Goal: Task Accomplishment & Management: Manage account settings

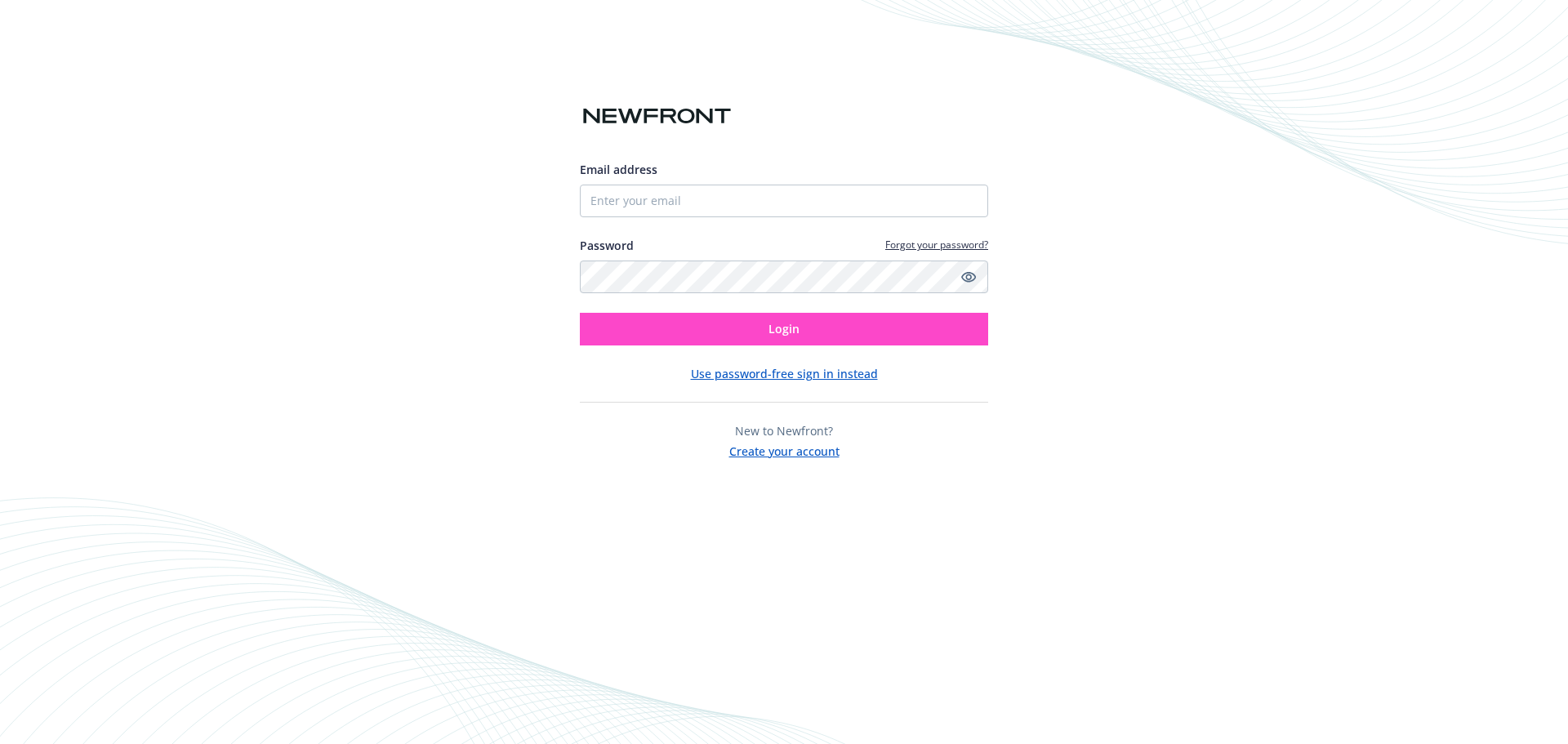
type input "6025587021"
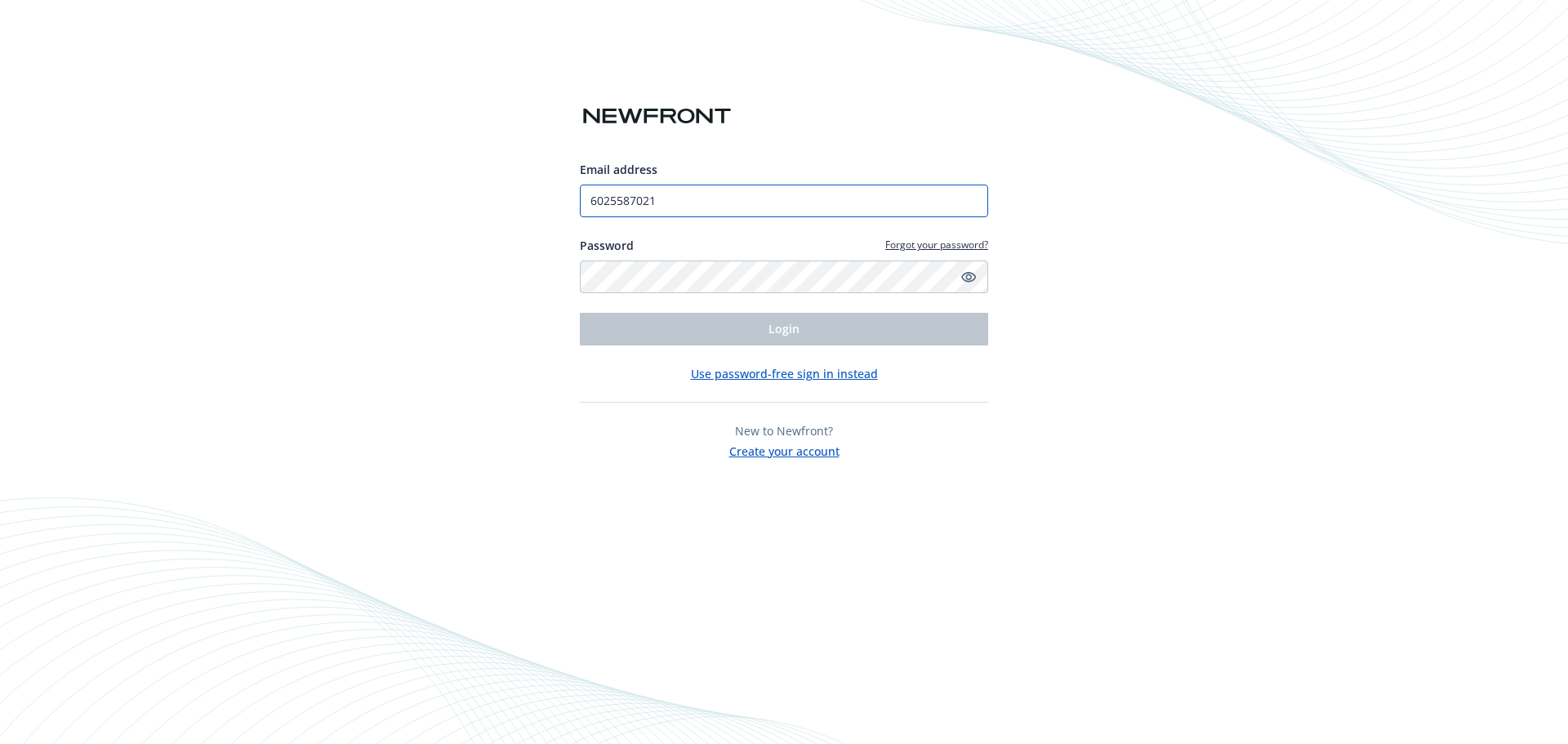
click at [783, 194] on input "6025587021" at bounding box center [784, 201] width 409 height 33
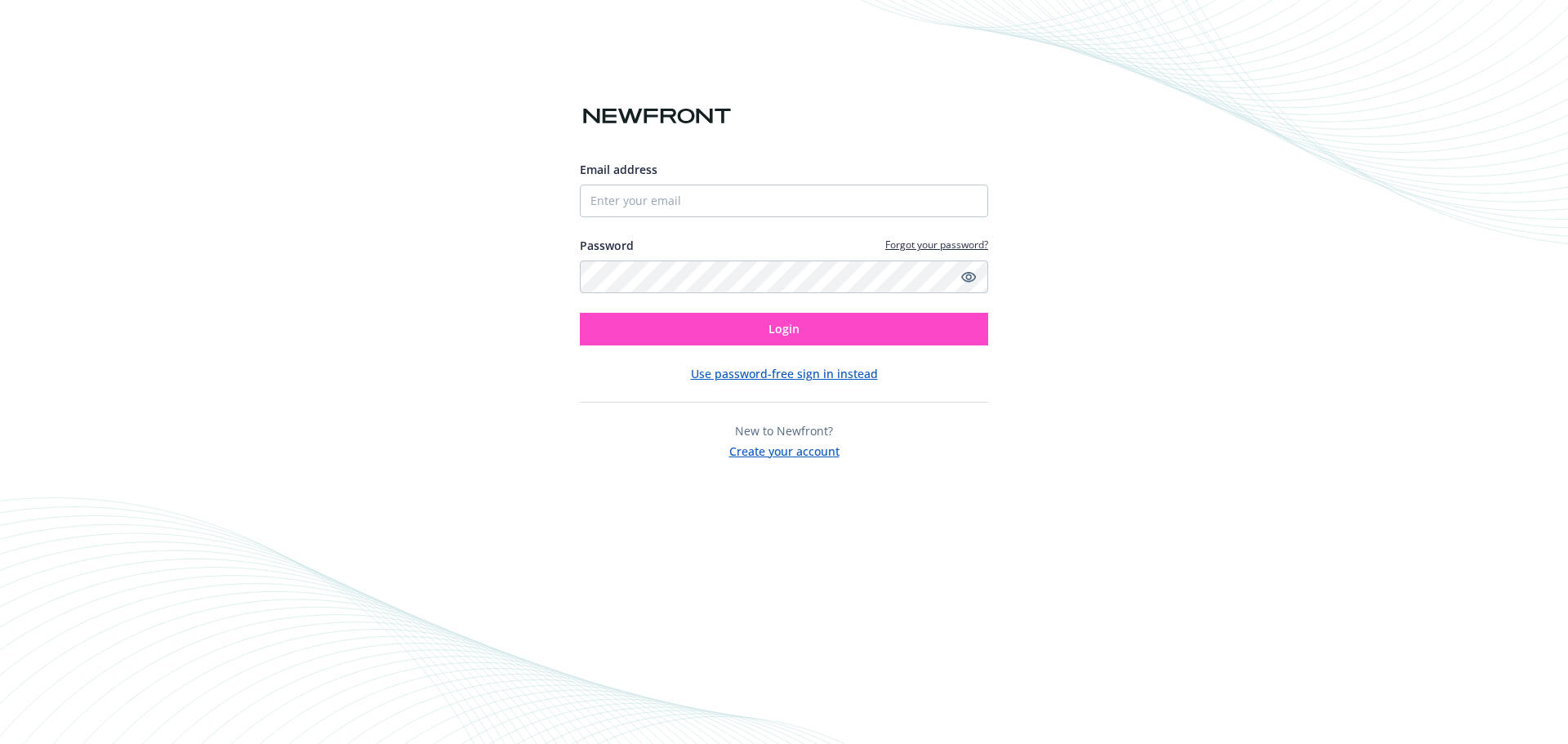
type input "6025587021"
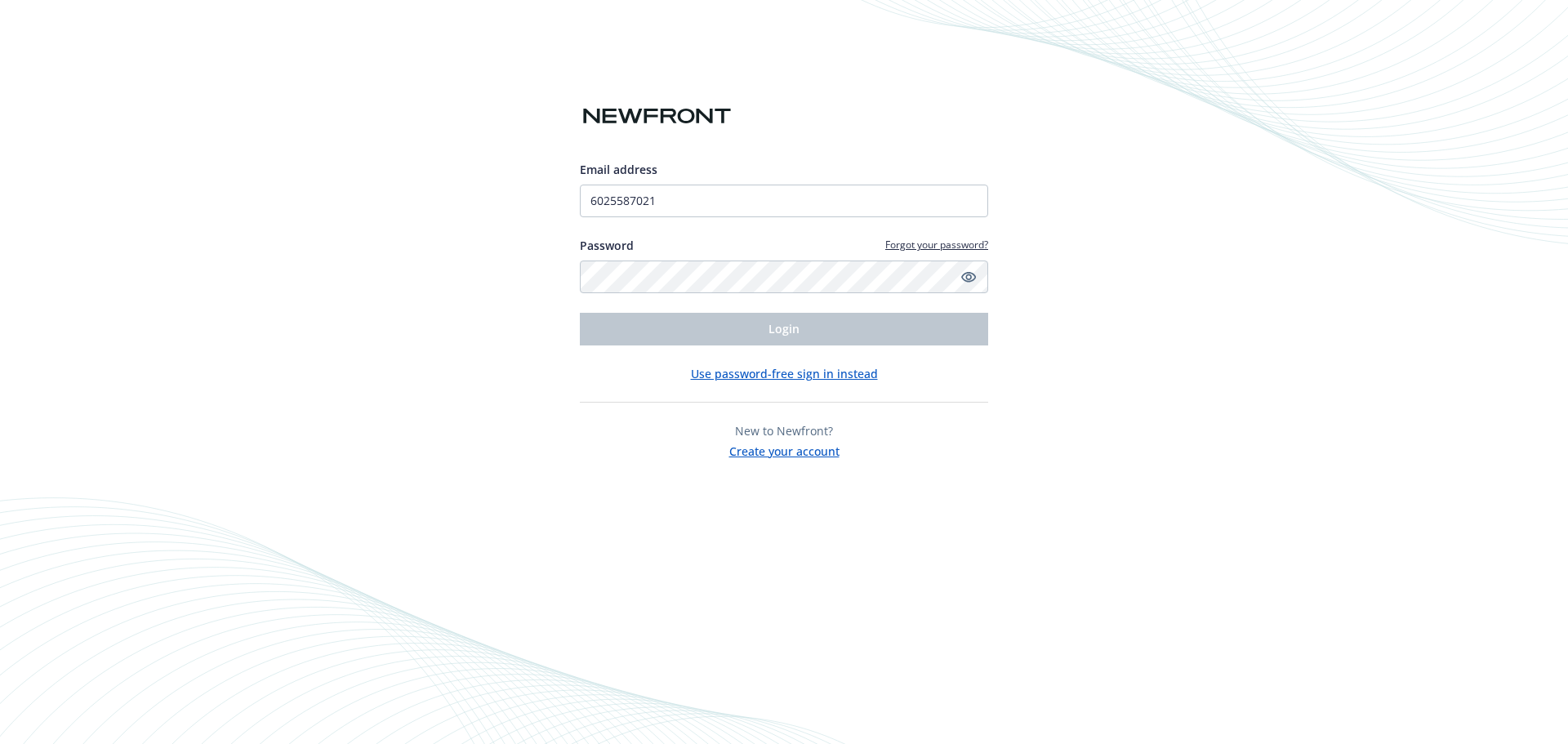
click at [809, 372] on button "Use password-free sign in instead" at bounding box center [785, 374] width 187 height 17
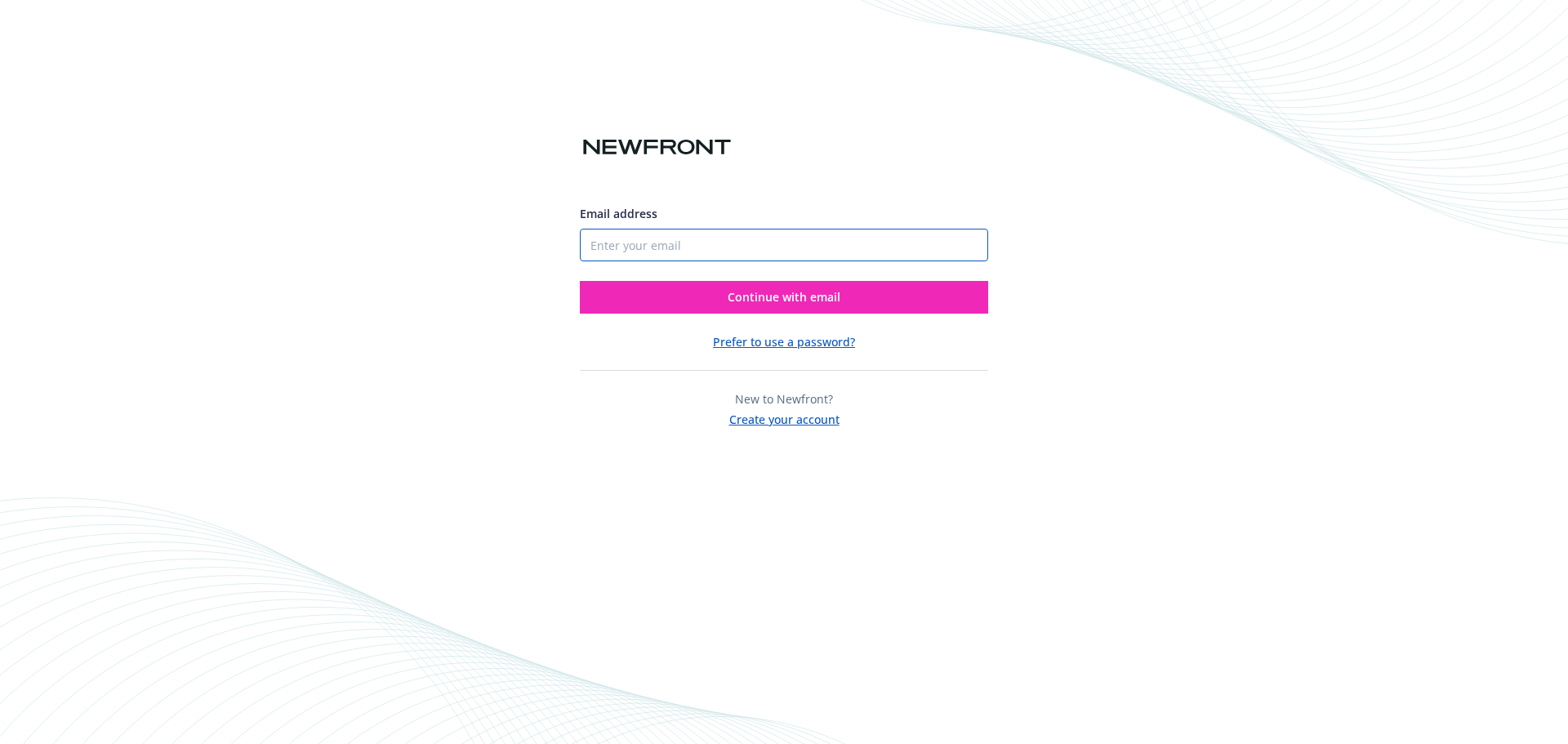
click at [701, 248] on input "Email address" at bounding box center [784, 245] width 409 height 33
type input "[EMAIL_ADDRESS][DOMAIN_NAME]"
click at [823, 291] on span "Continue with email" at bounding box center [784, 297] width 113 height 16
